Goal: Task Accomplishment & Management: Use online tool/utility

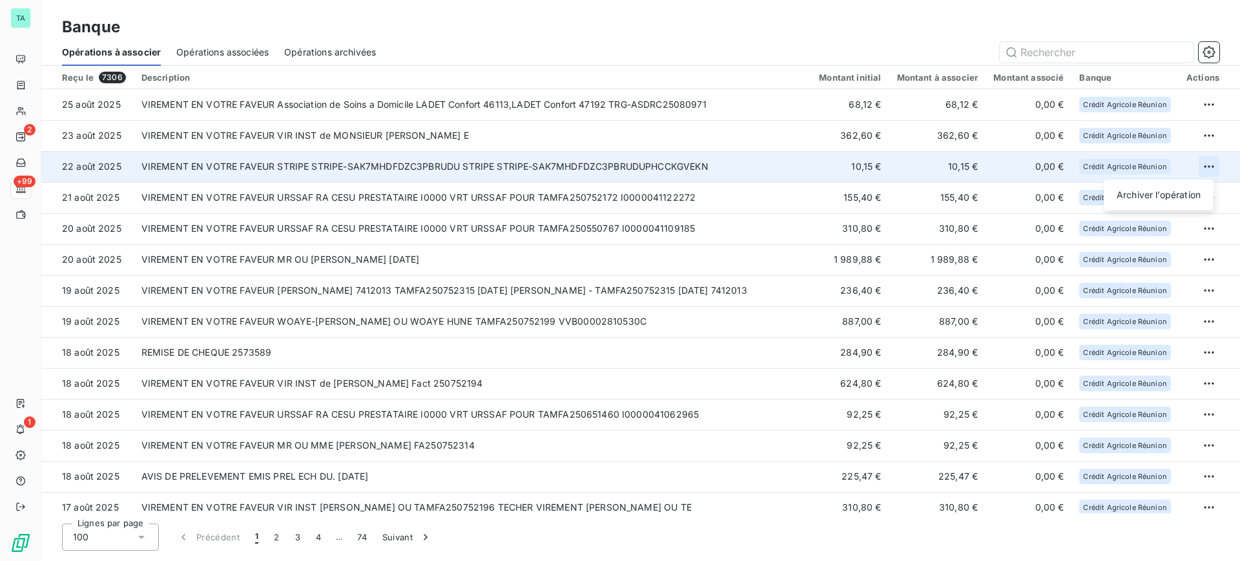
click at [1206, 170] on html "TA 2 +99 1 Banque Opérations à associer Opérations associées Opérations archivé…" at bounding box center [620, 280] width 1240 height 561
click at [1134, 194] on div "Archiver l’opération" at bounding box center [1158, 195] width 99 height 21
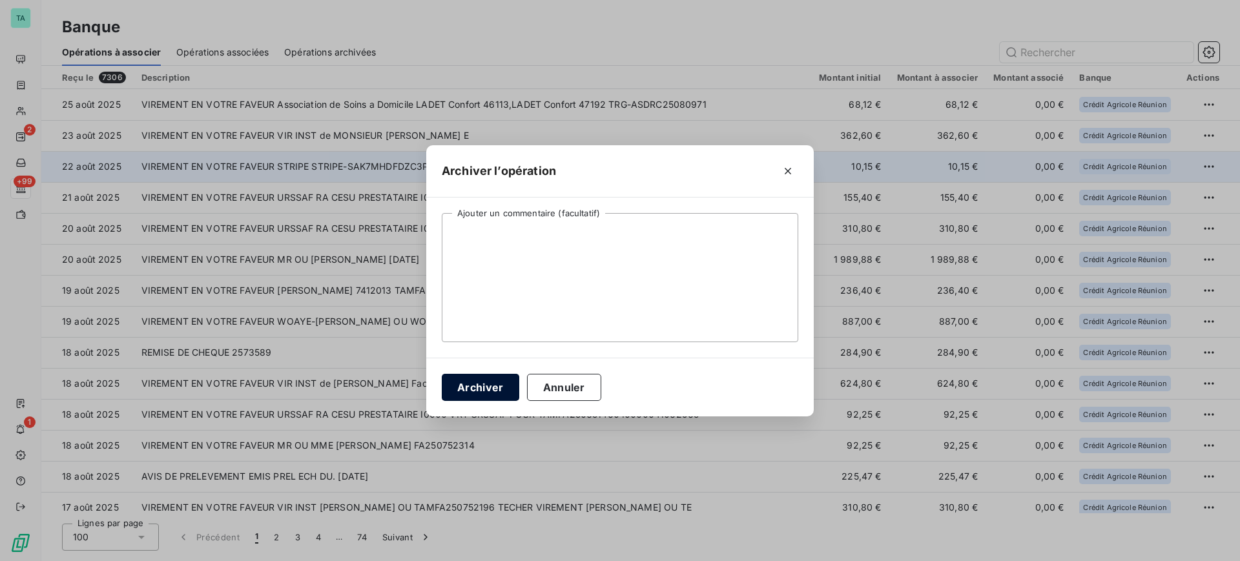
click at [485, 389] on button "Archiver" at bounding box center [481, 387] width 78 height 27
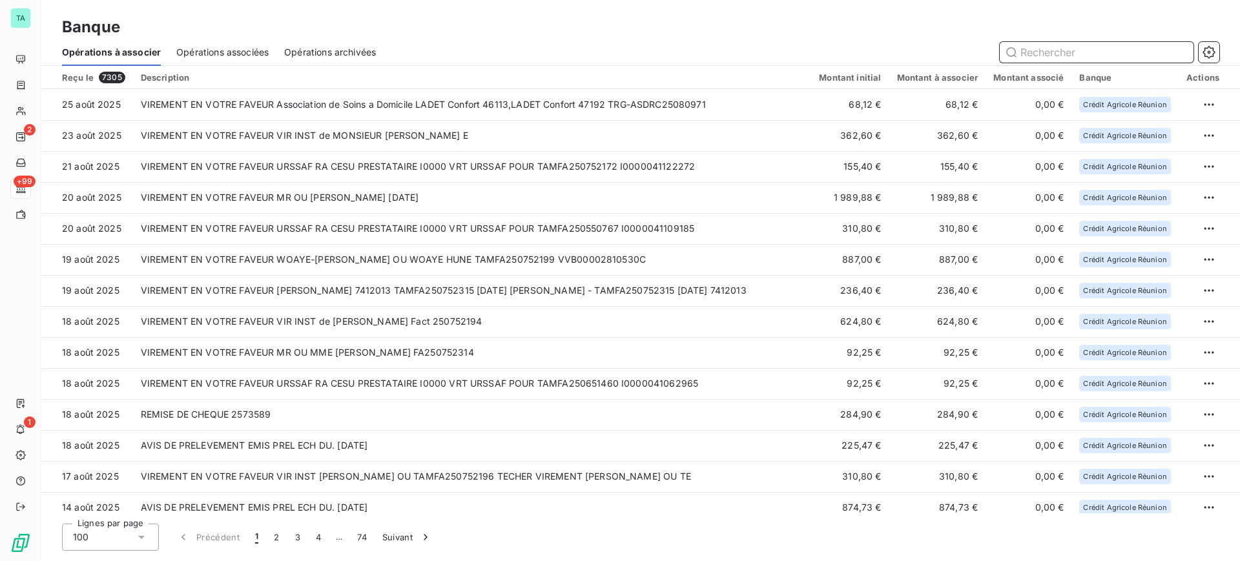
click at [1099, 50] on input "text" at bounding box center [1097, 52] width 194 height 21
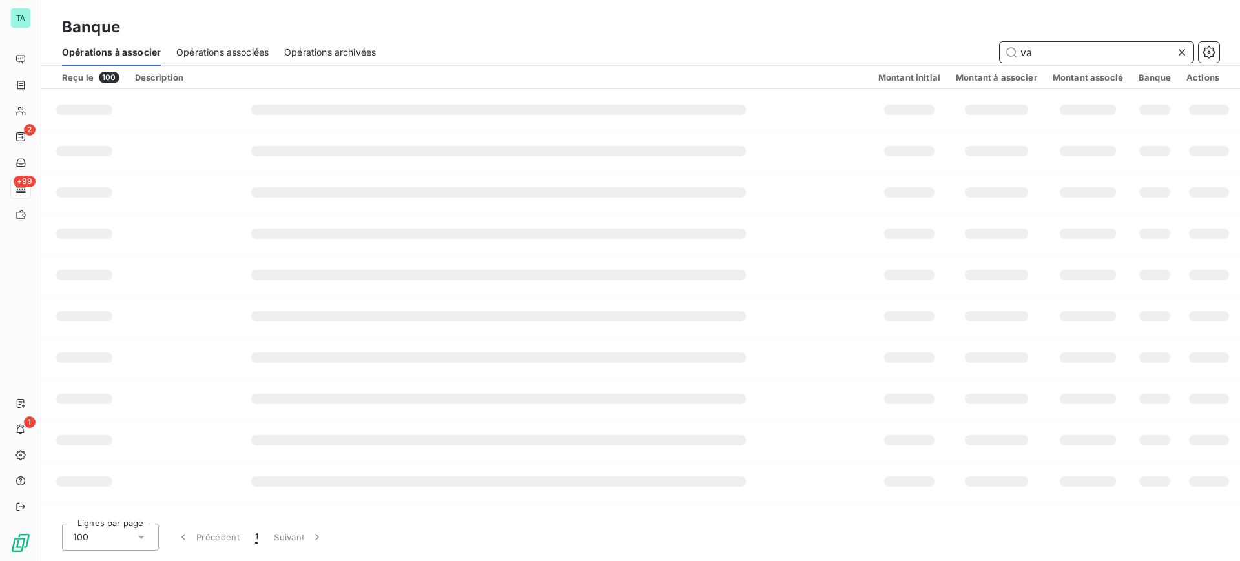
type input "v"
type input "VAR FLORE"
click at [345, 50] on span "Opérations archivées" at bounding box center [330, 52] width 92 height 13
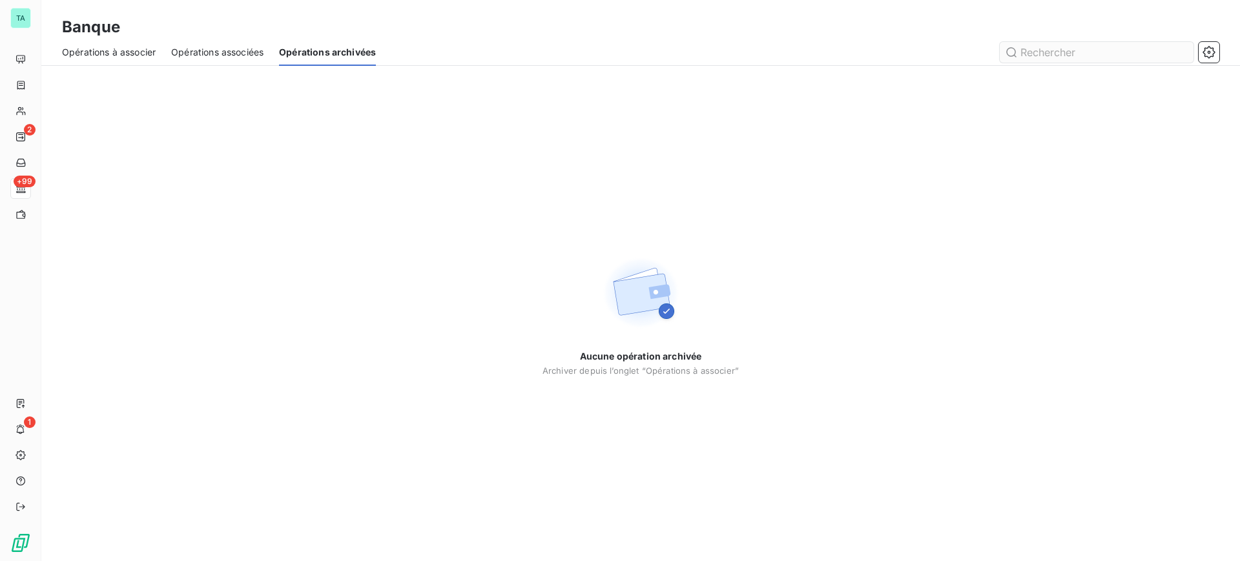
click at [1106, 50] on input "text" at bounding box center [1097, 52] width 194 height 21
type input "VAR FLORE"
click at [123, 52] on span "Opérations à associer" at bounding box center [109, 52] width 94 height 13
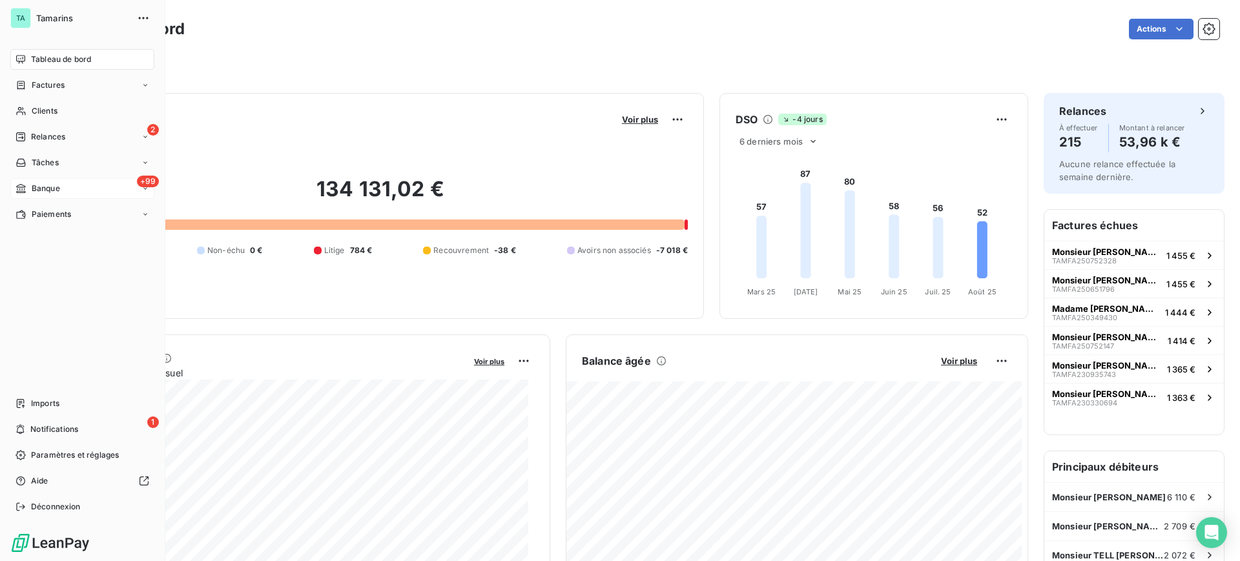
click at [52, 190] on span "Banque" at bounding box center [46, 189] width 28 height 12
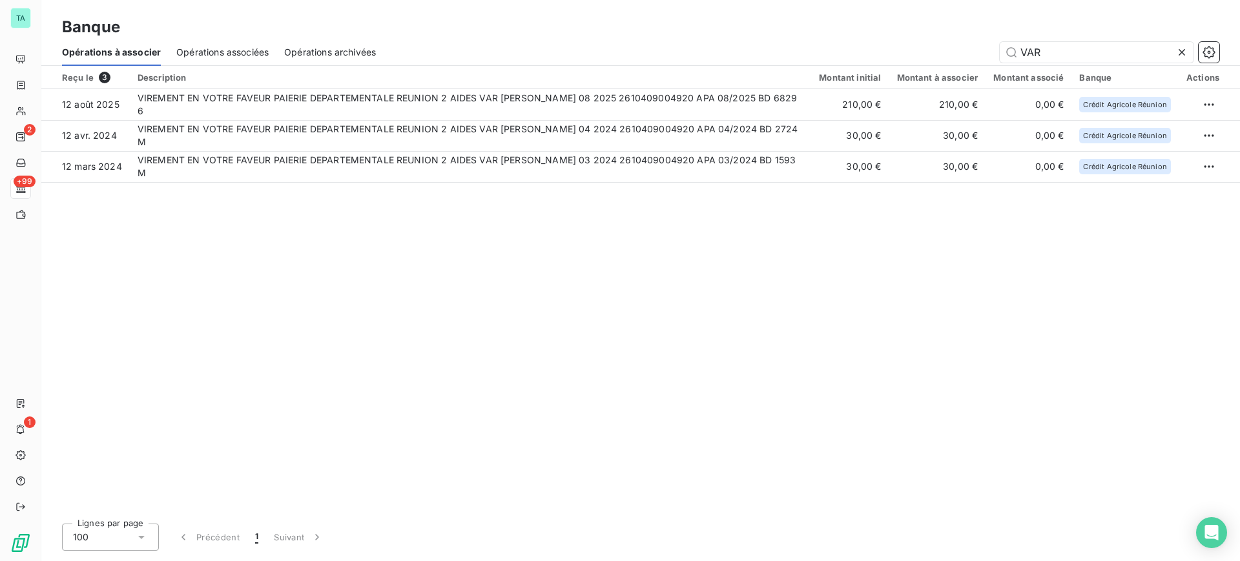
type input "VAR F"
click at [353, 54] on span "Opérations archivées" at bounding box center [330, 52] width 92 height 13
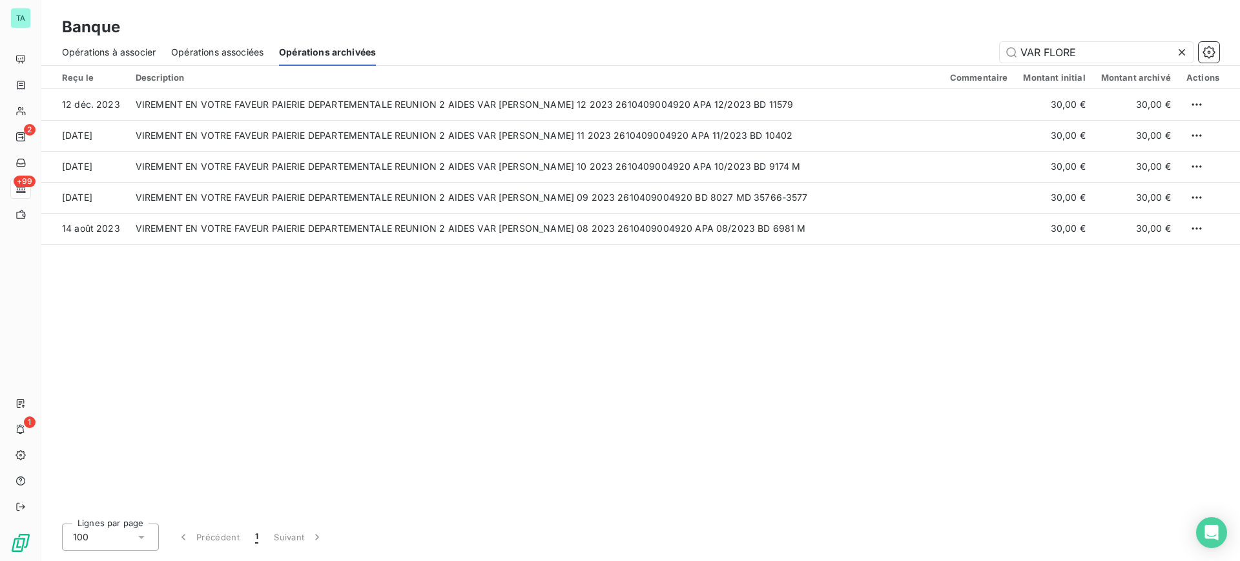
click at [126, 52] on span "Opérations à associer" at bounding box center [109, 52] width 94 height 13
